Goal: Task Accomplishment & Management: Use online tool/utility

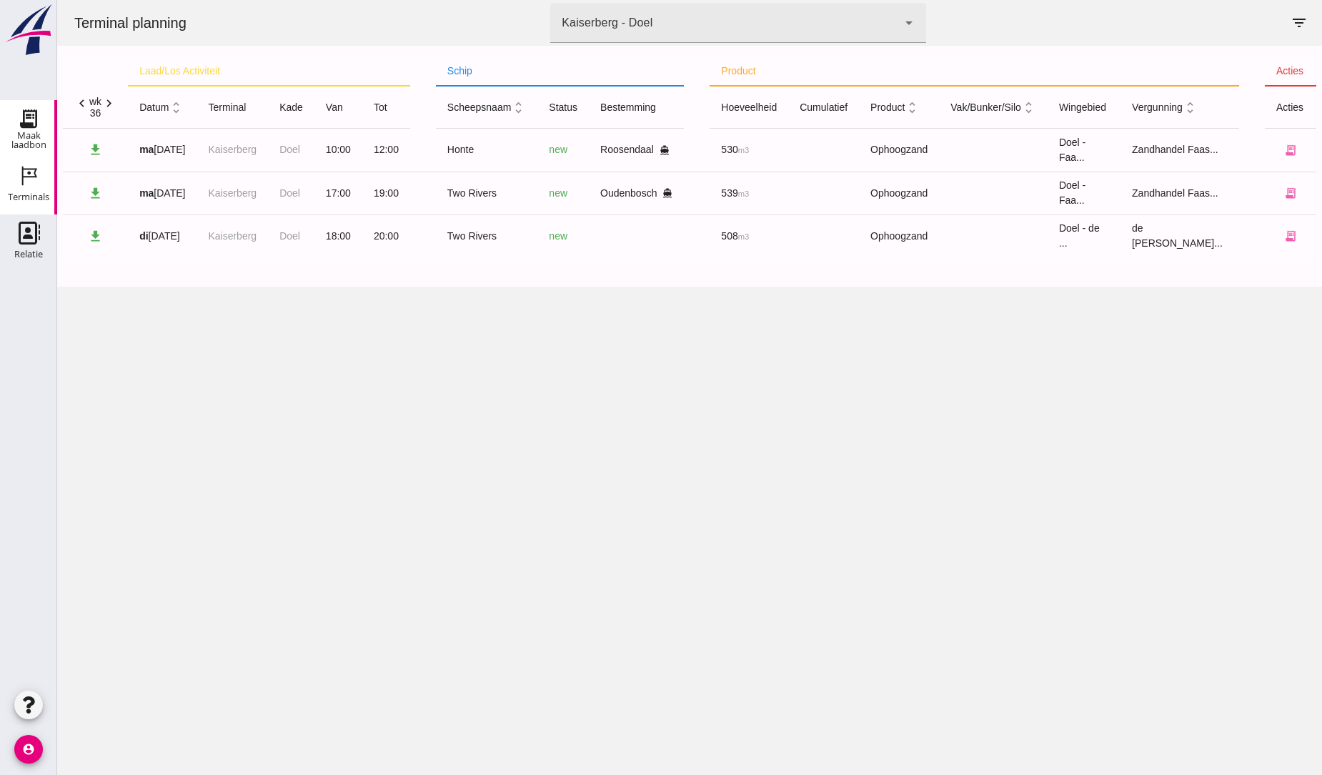
click at [24, 116] on use at bounding box center [28, 118] width 23 height 23
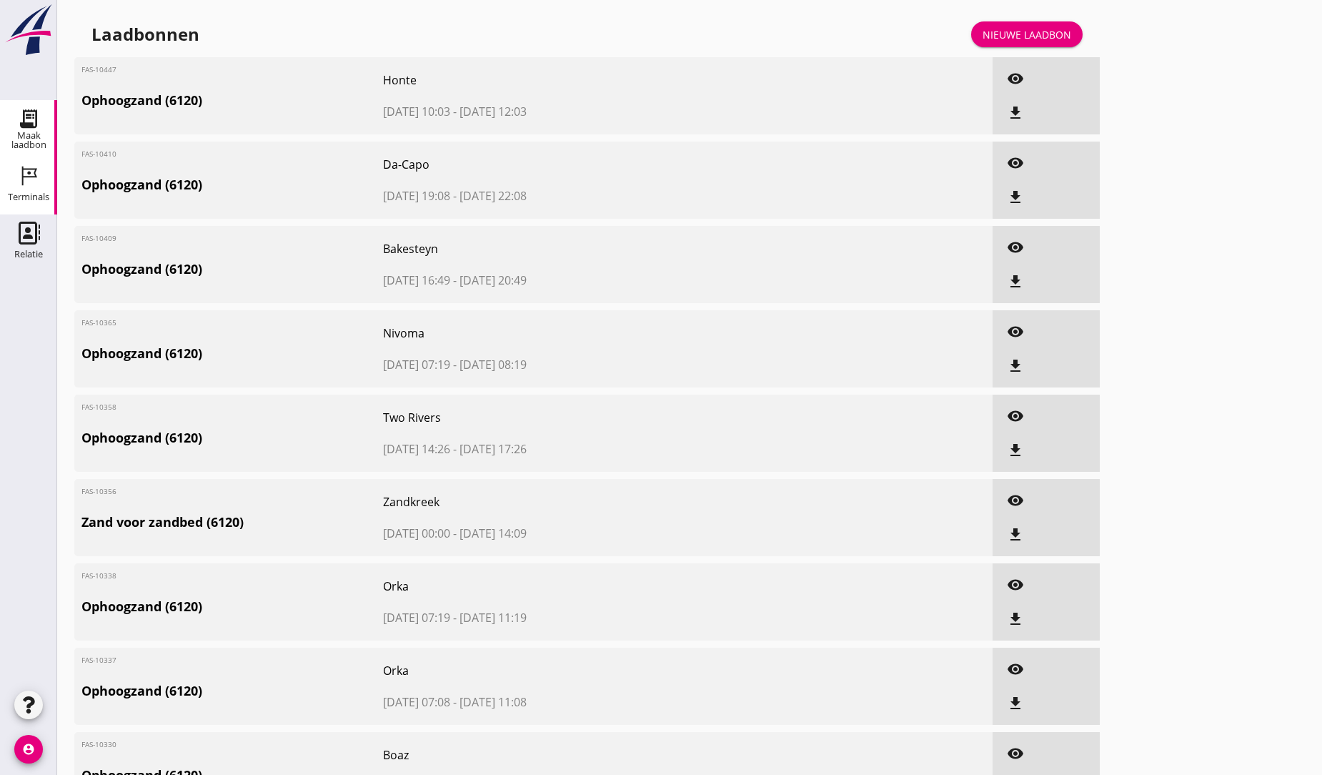
click at [33, 174] on icon "Terminals" at bounding box center [28, 175] width 23 height 23
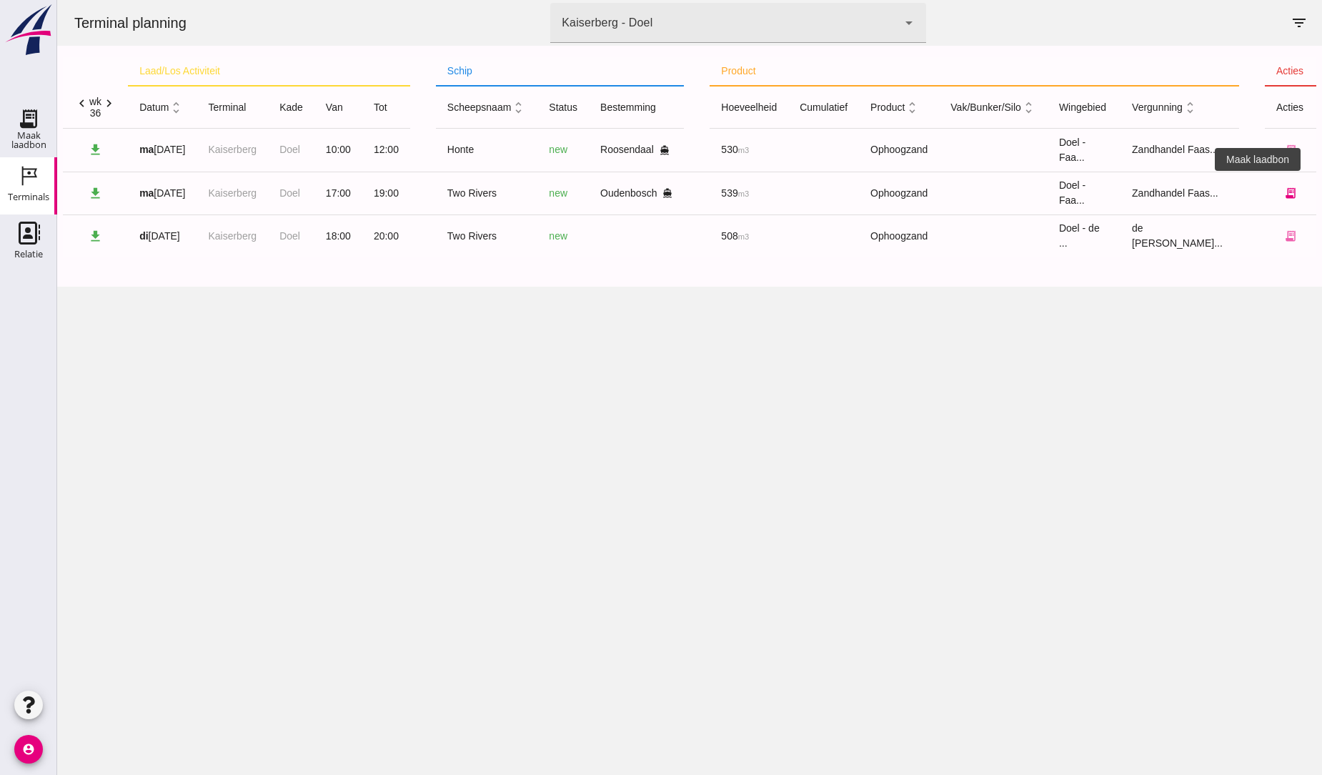
click at [1284, 191] on icon "receipt_long" at bounding box center [1290, 193] width 13 height 13
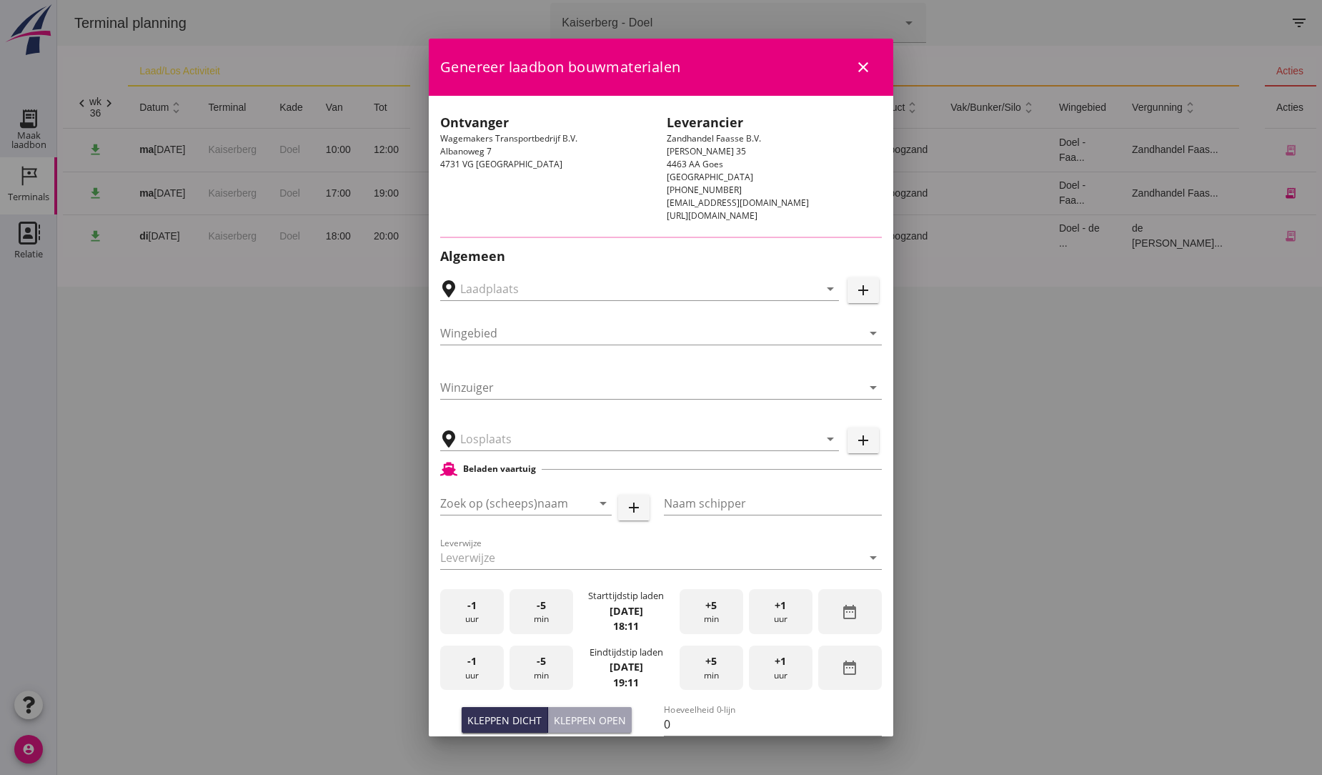
type input "Wagemakers Grondwerkbedrijf B.V., Oudenbosch"
type input "Two Rivers"
type input "Louis"
type input "539"
type input "Ophoogzand (6120)"
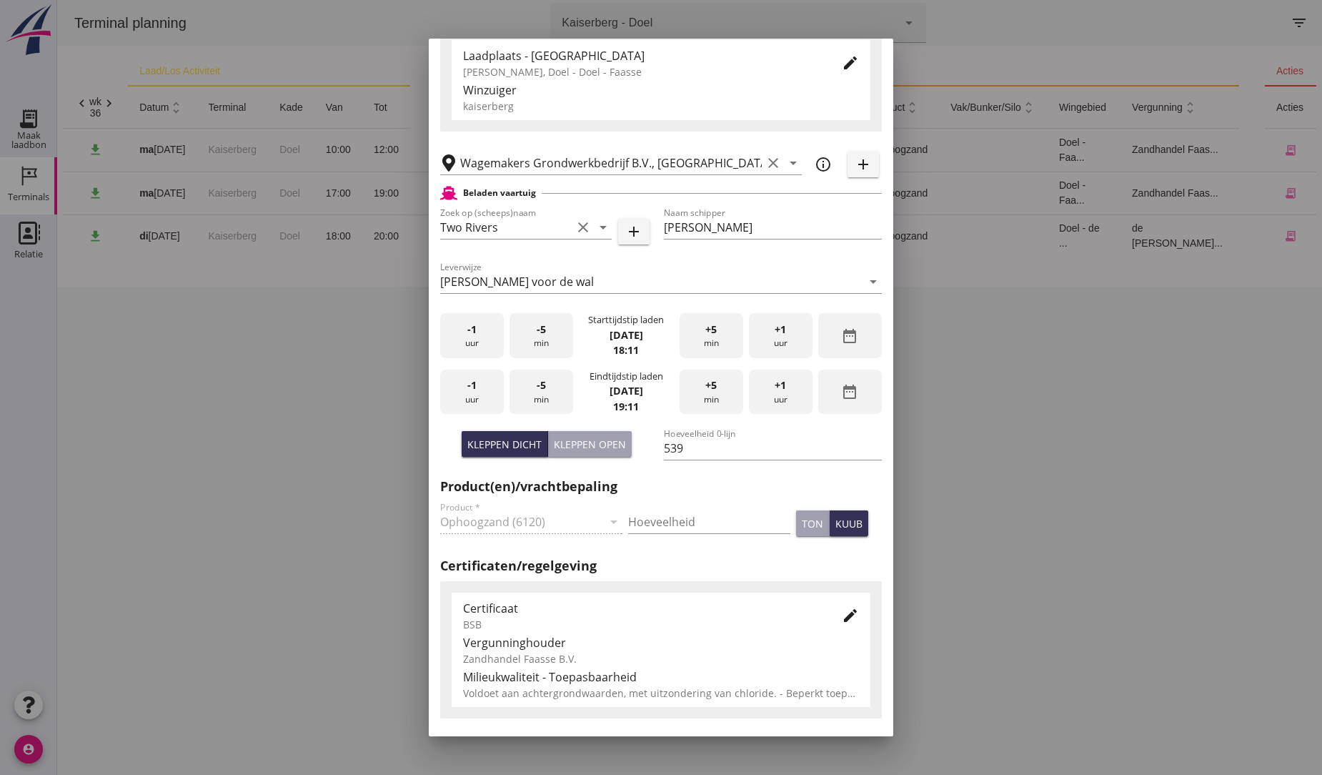
scroll to position [238, 0]
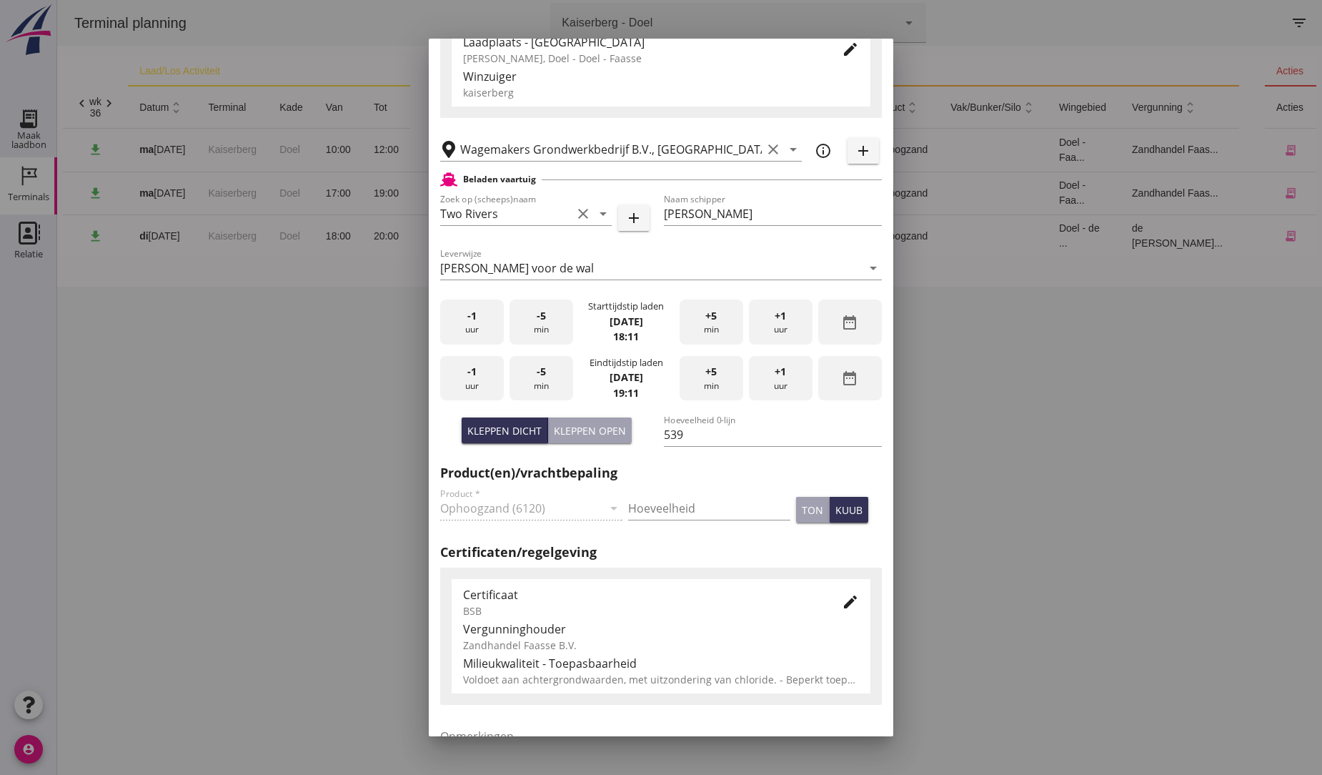
click at [775, 373] on span "+1" at bounding box center [780, 372] width 11 height 16
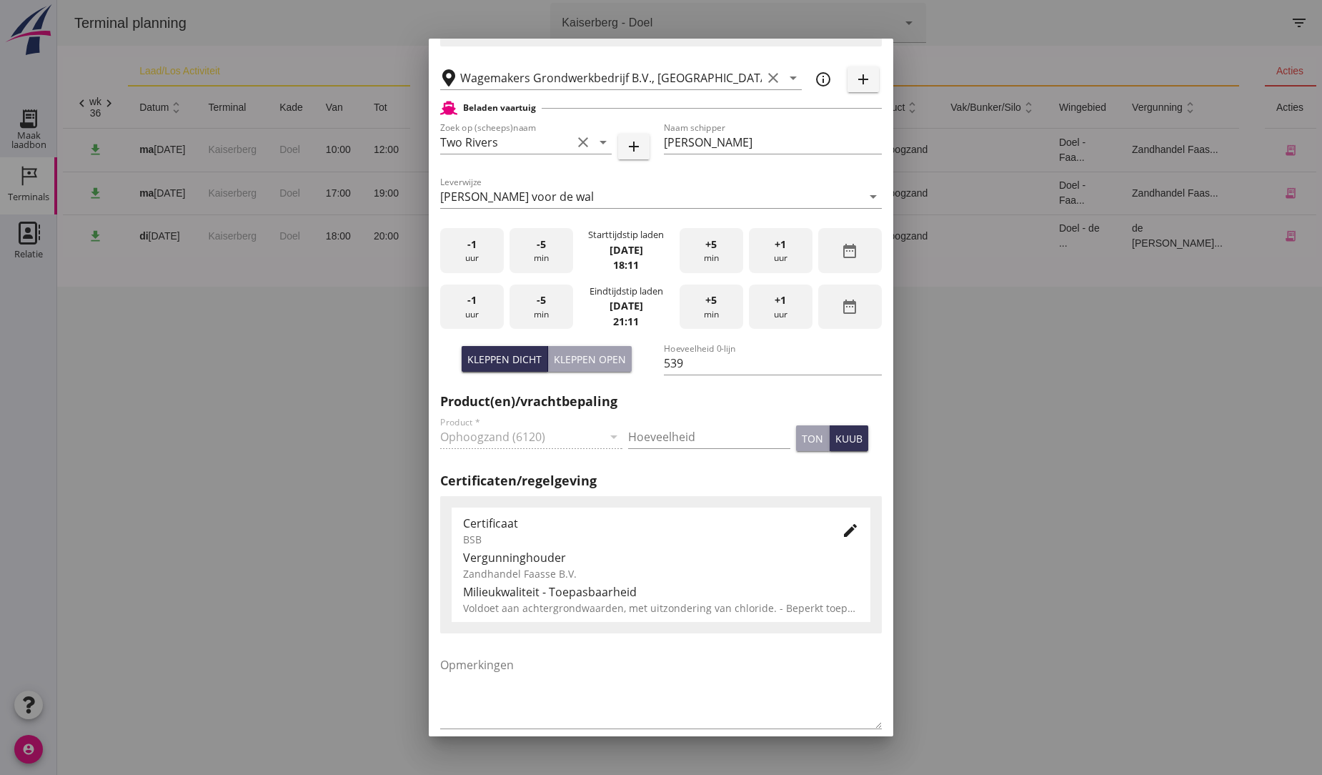
scroll to position [379, 0]
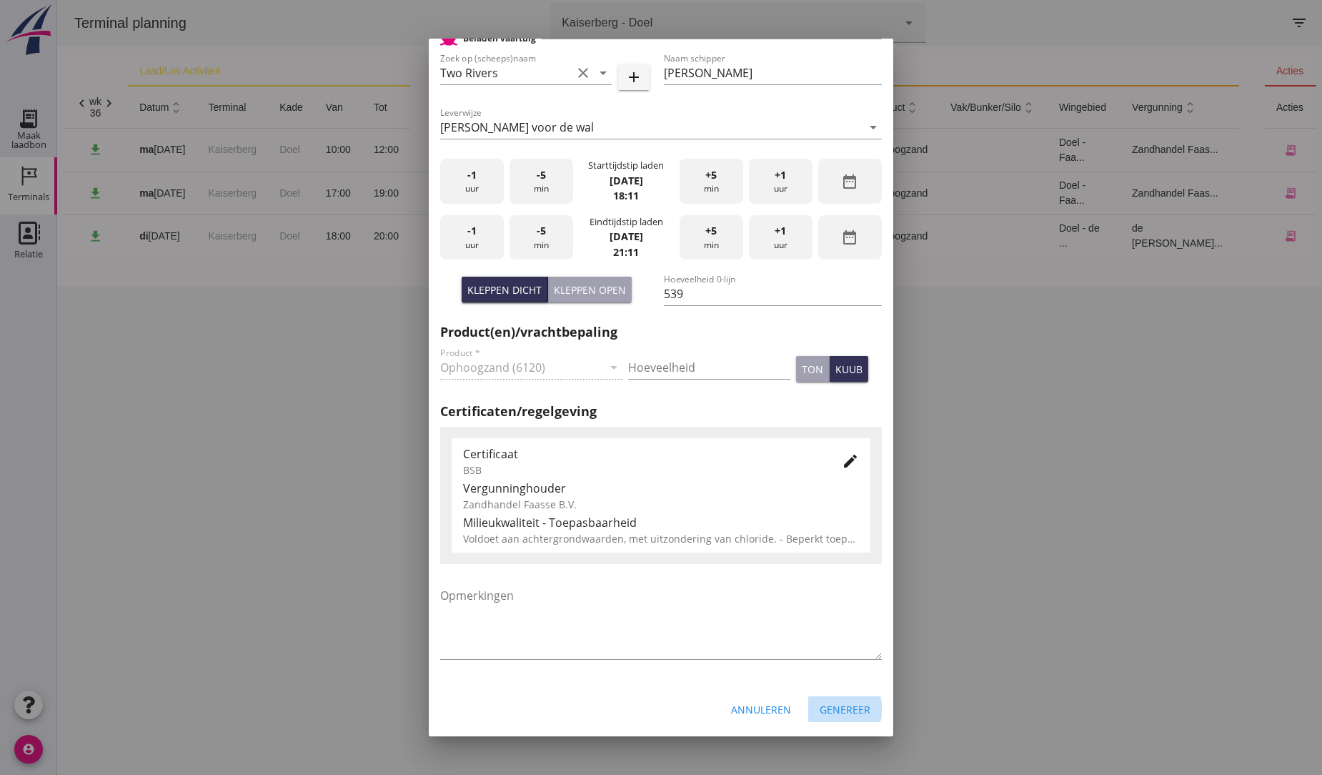
click at [837, 705] on div "Genereer" at bounding box center [845, 709] width 51 height 15
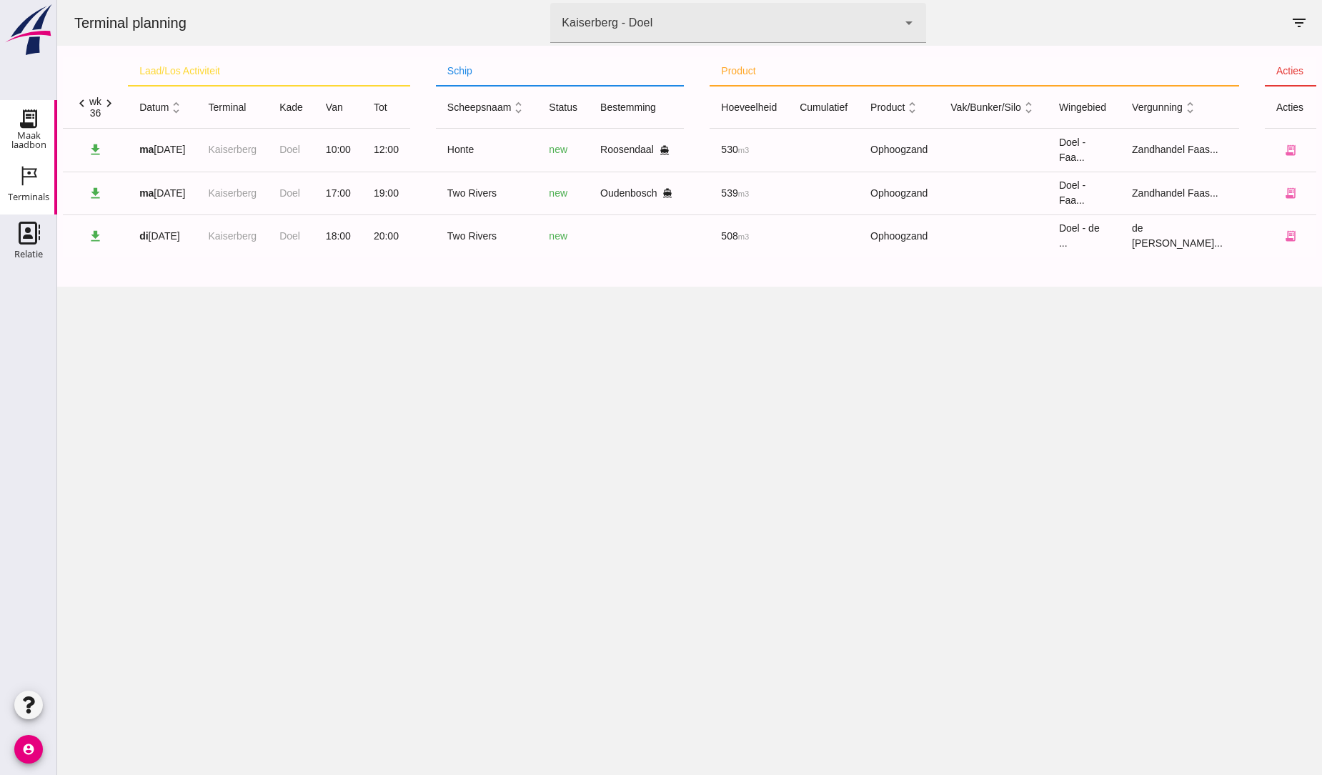
click at [31, 114] on use at bounding box center [28, 118] width 23 height 23
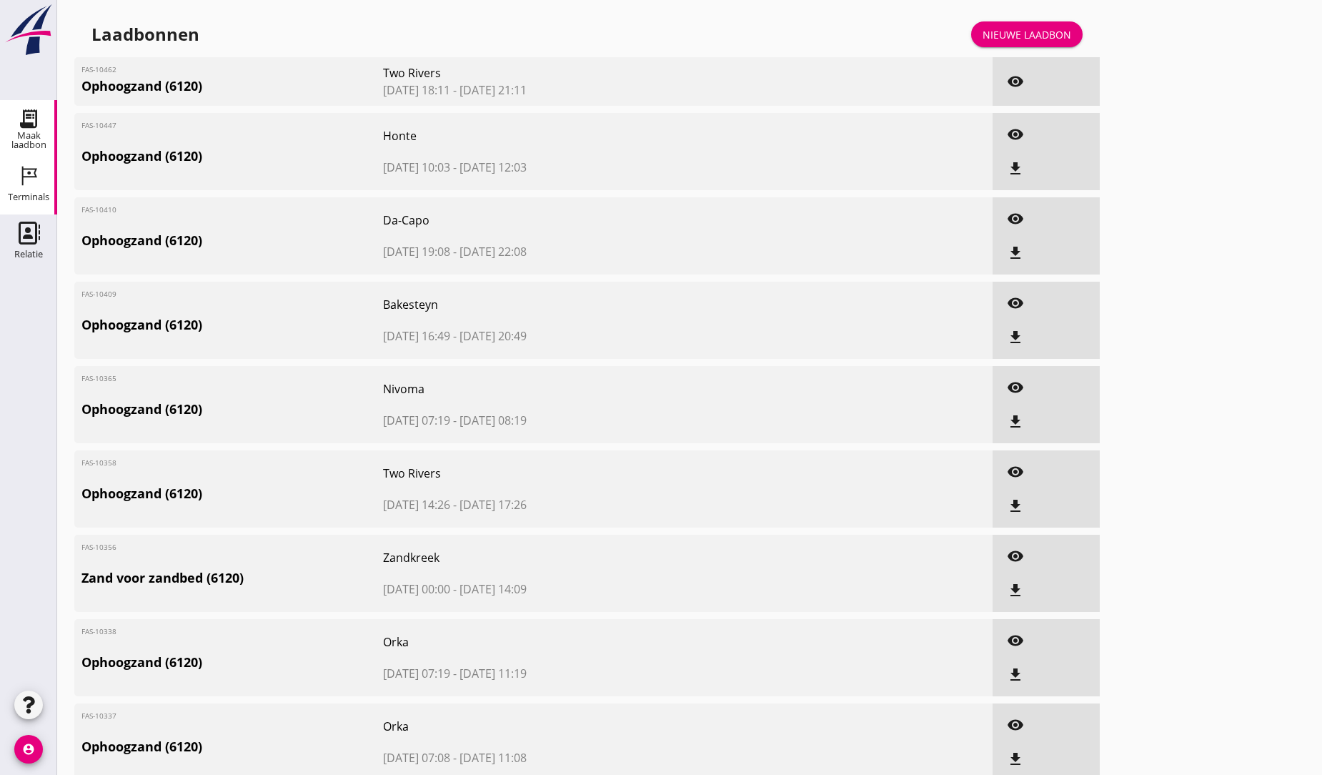
click at [22, 168] on use at bounding box center [29, 175] width 15 height 19
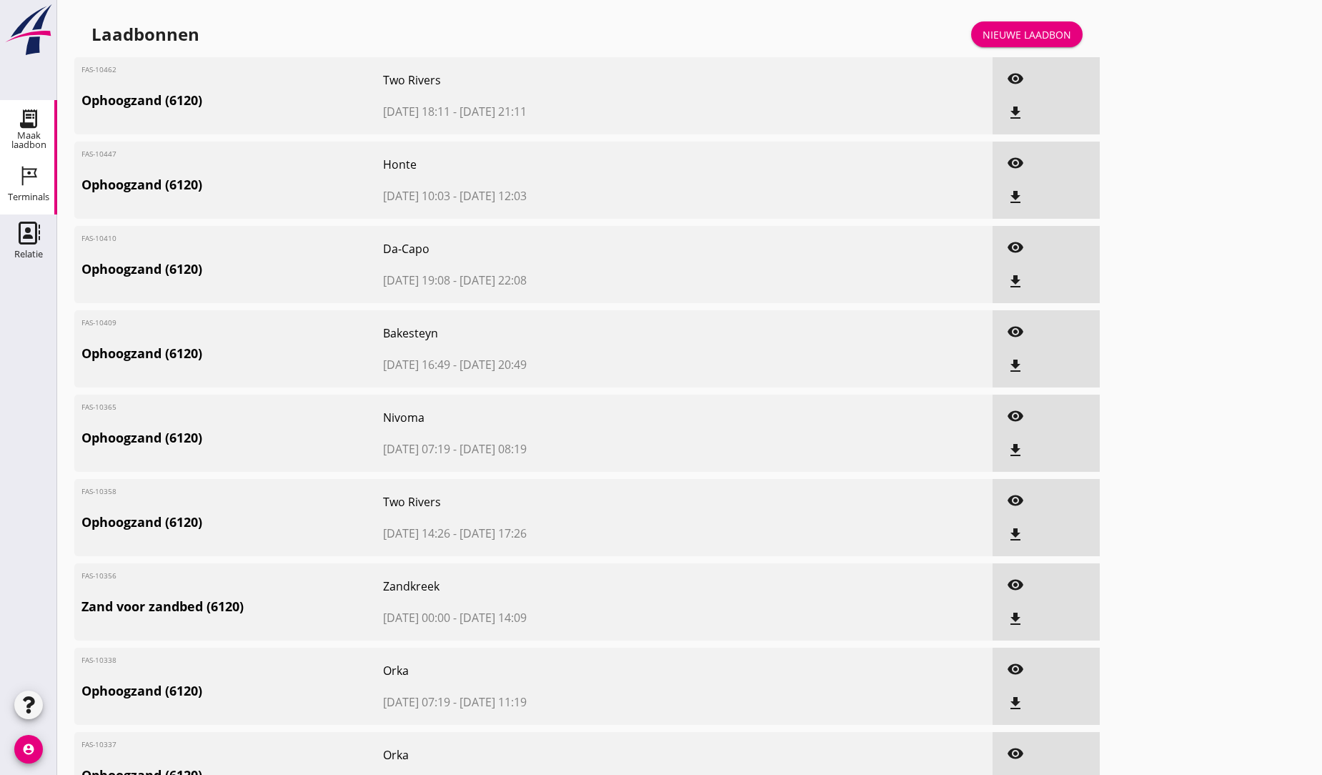
click at [38, 174] on icon "Terminals" at bounding box center [28, 175] width 23 height 23
